Goal: Obtain resource: Download file/media

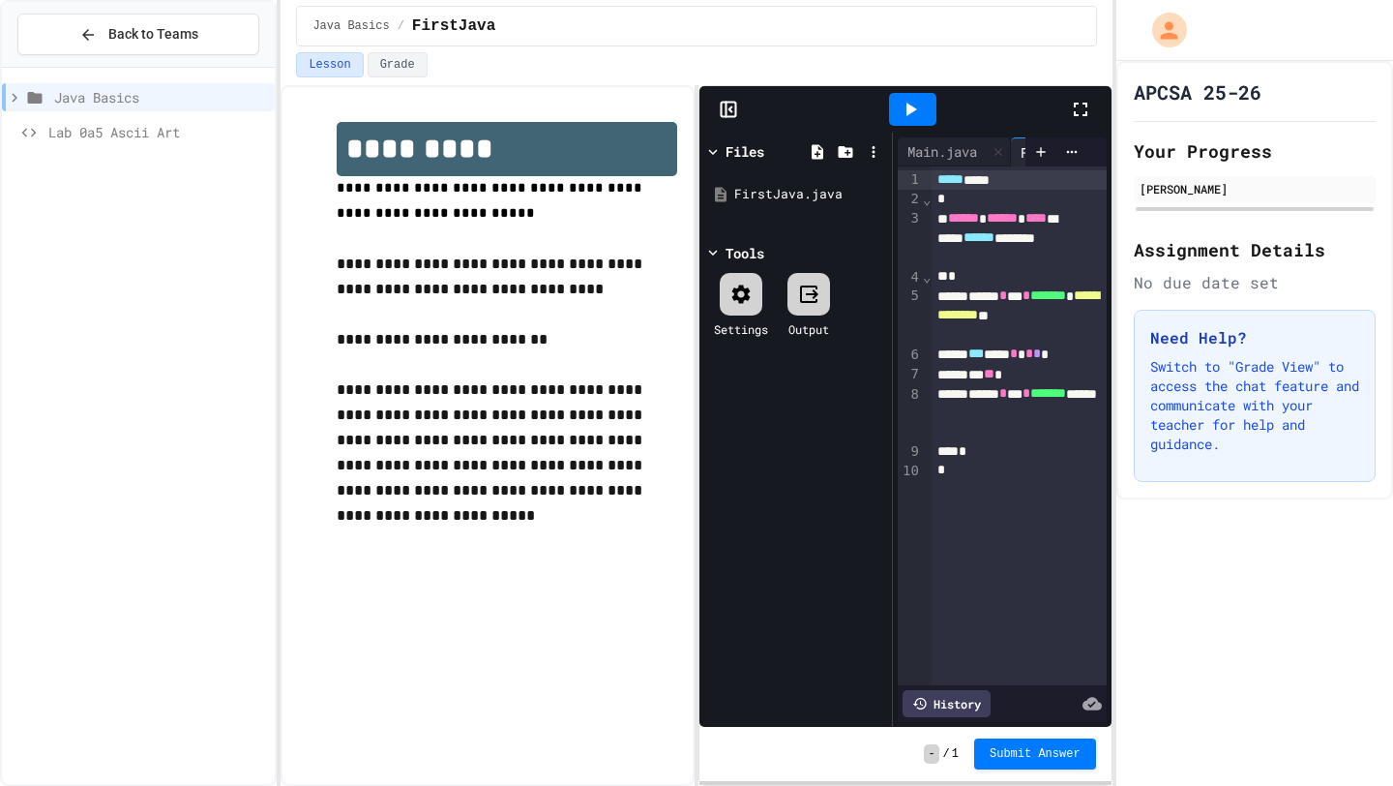
click at [75, 136] on span "Lab 0a5 Ascii Art" at bounding box center [157, 132] width 219 height 20
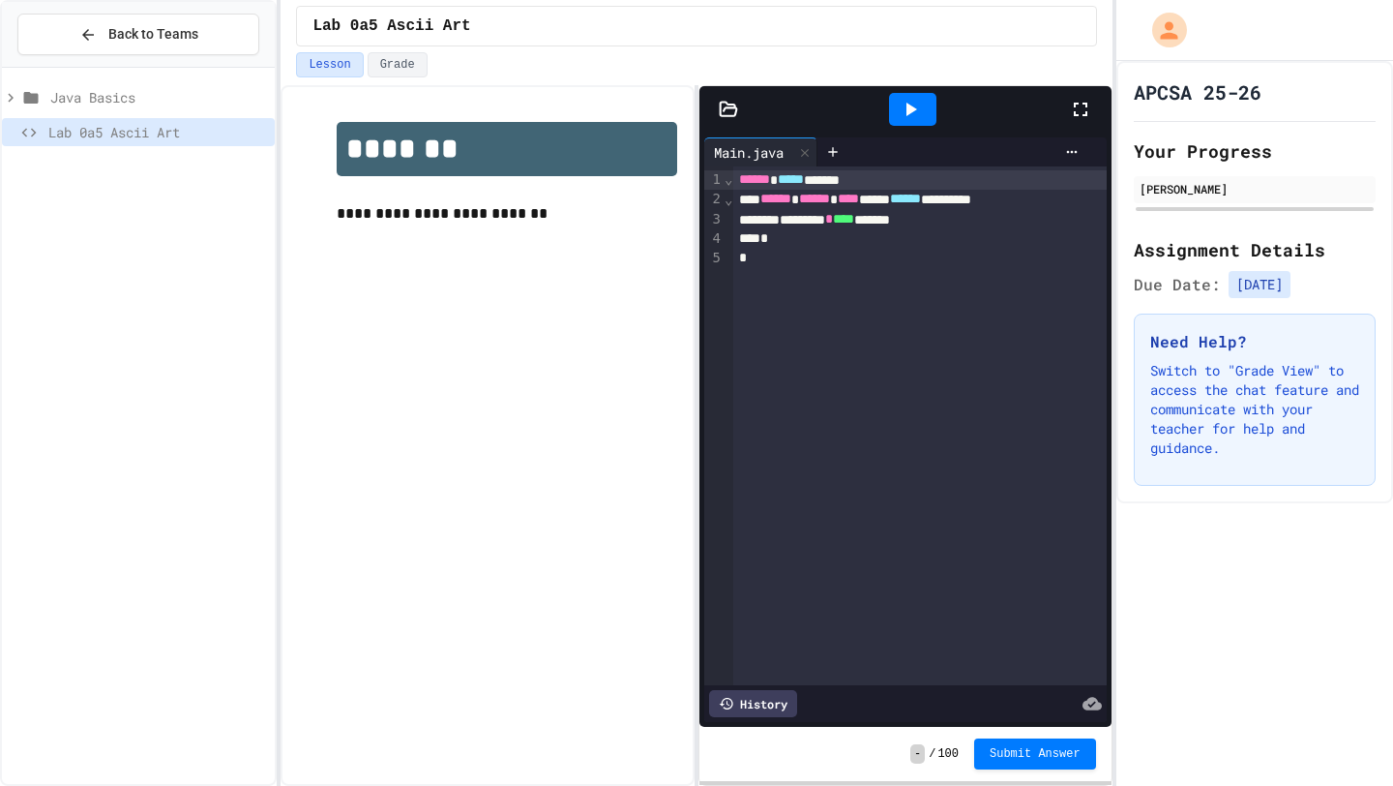
click at [2, 90] on icon at bounding box center [10, 97] width 17 height 17
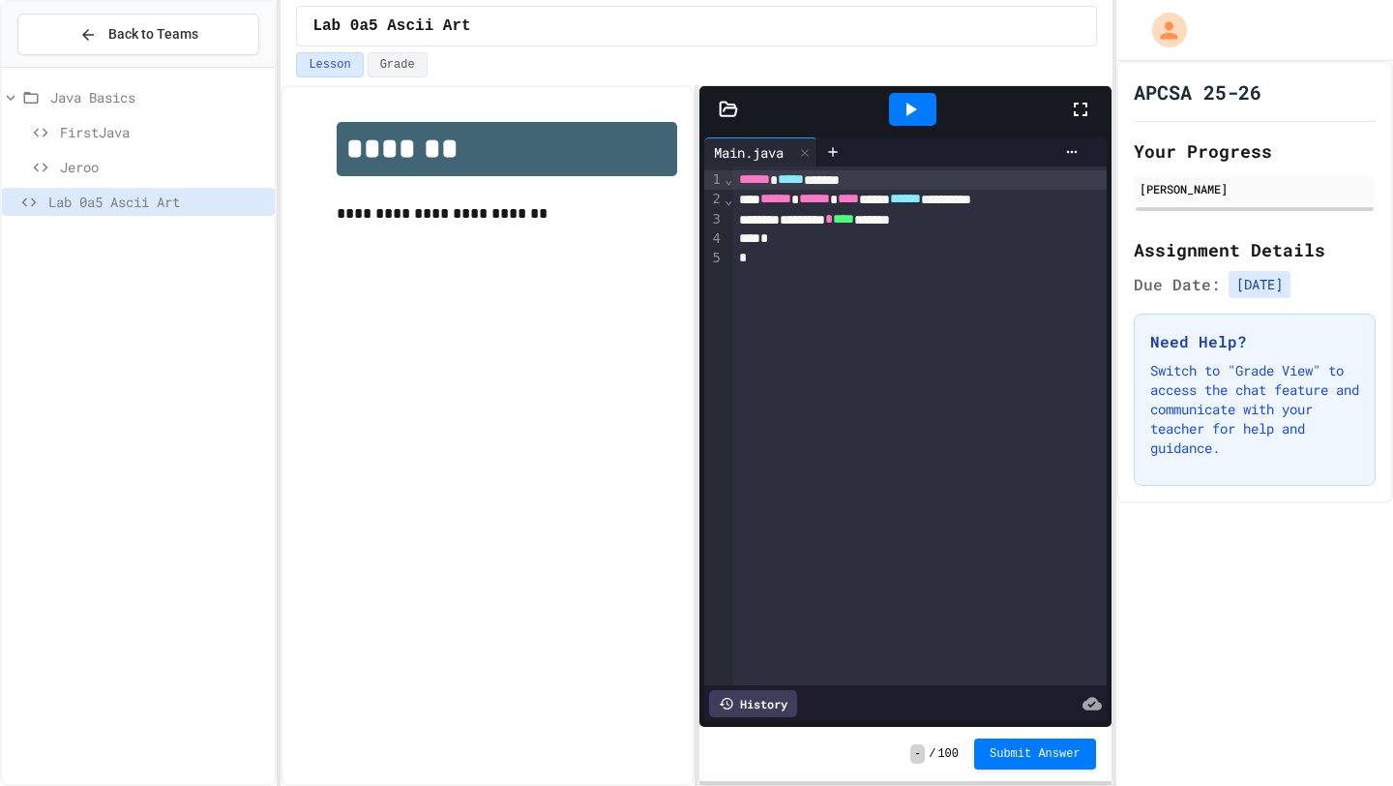
click at [775, 785] on div "**********" at bounding box center [906, 435] width 414 height 701
click at [723, 113] on icon at bounding box center [728, 109] width 19 height 19
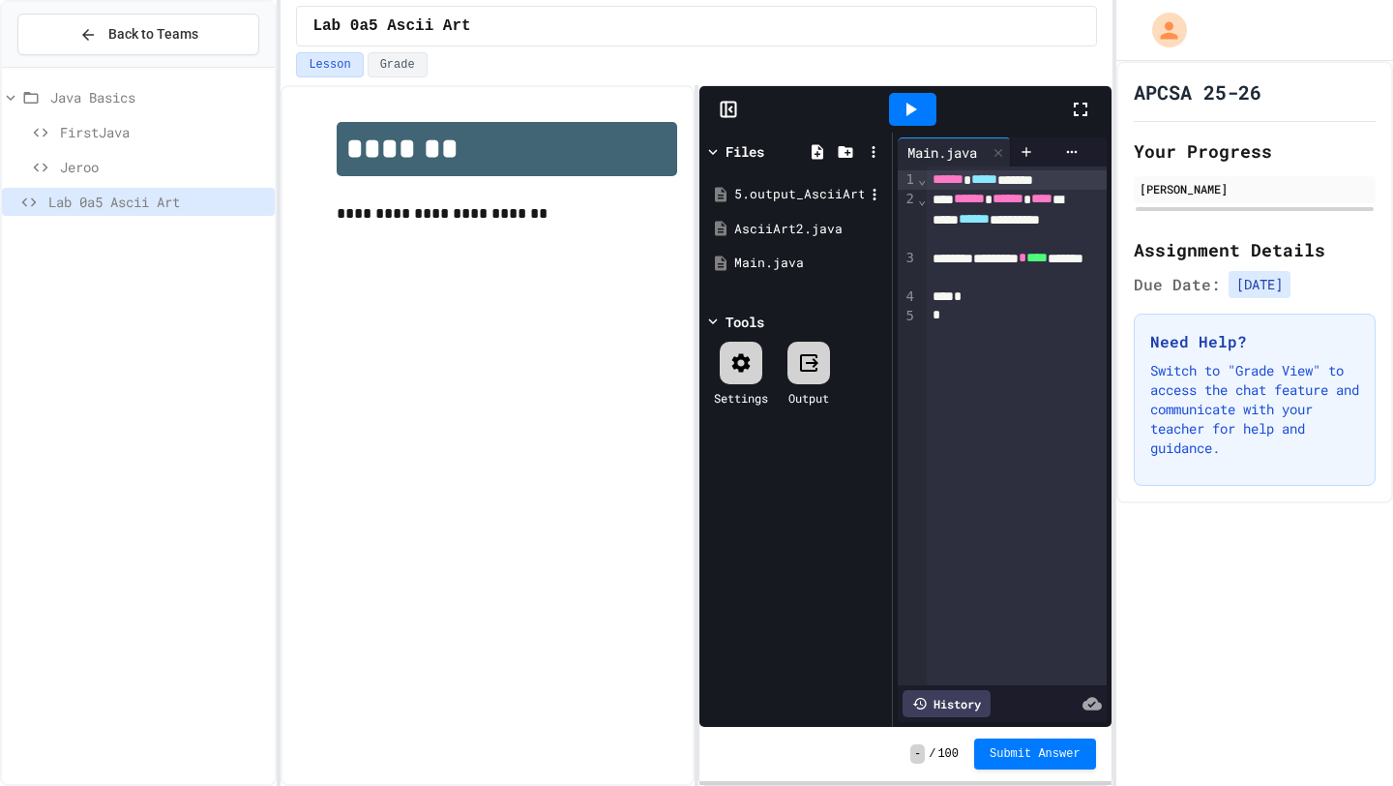
click at [763, 194] on div "5.output_AsciiArt3_lab_java_aplus.pdf" at bounding box center [799, 194] width 130 height 19
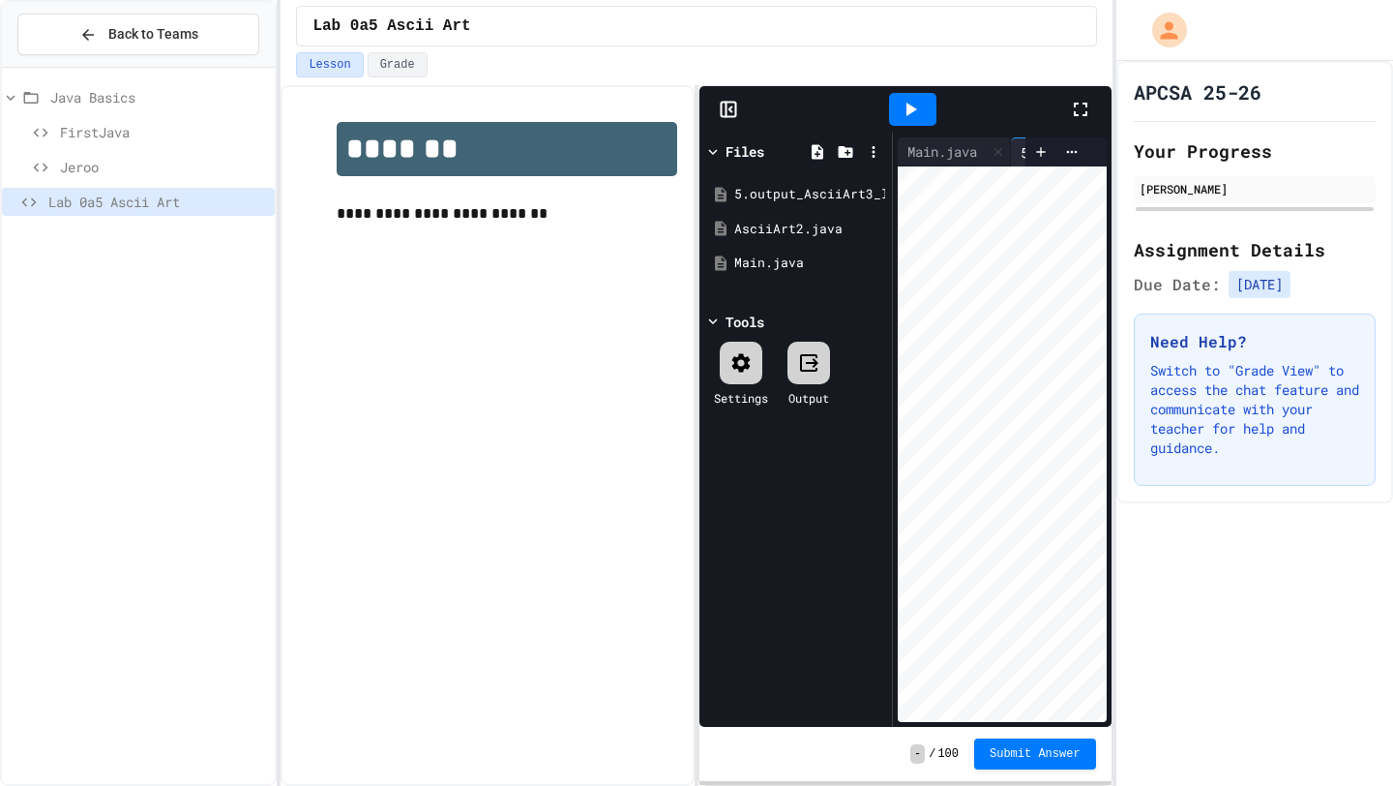
click at [716, 97] on div at bounding box center [906, 109] width 412 height 46
click at [731, 108] on icon at bounding box center [728, 109] width 19 height 19
